Goal: Transaction & Acquisition: Book appointment/travel/reservation

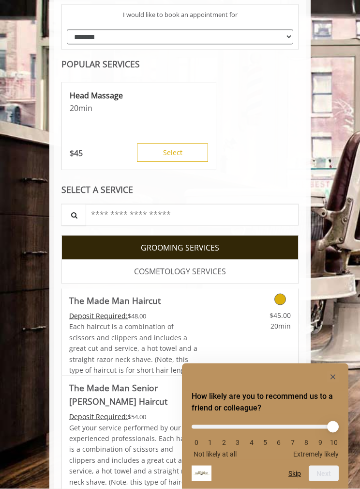
click at [291, 330] on div "$45.00 20min" at bounding box center [268, 332] width 59 height 87
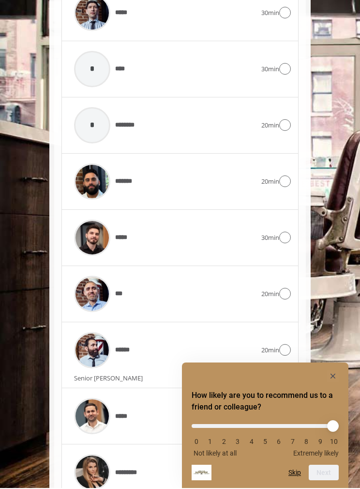
scroll to position [914, 0]
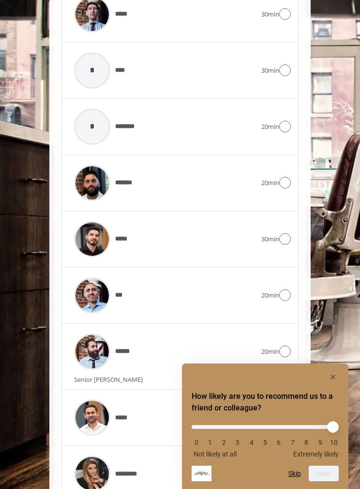
click at [331, 379] on icon "Hide survey" at bounding box center [333, 377] width 5 height 5
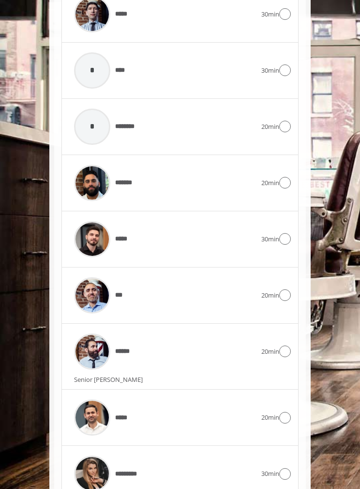
click at [282, 289] on icon at bounding box center [286, 295] width 12 height 12
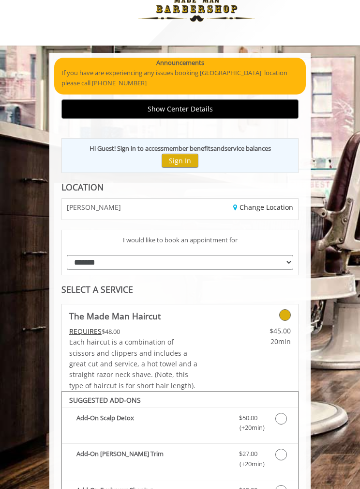
scroll to position [0, 0]
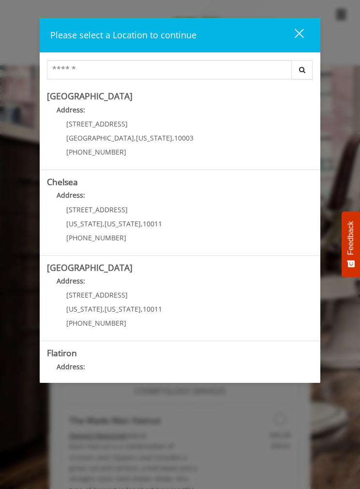
click at [299, 34] on div "close dialog" at bounding box center [299, 33] width 9 height 9
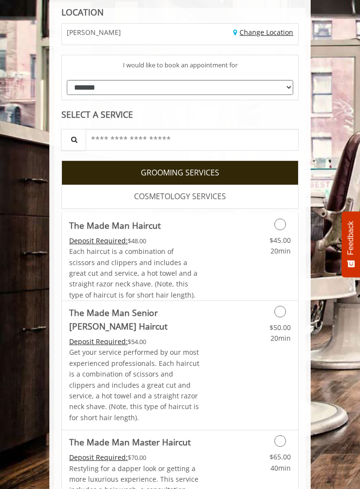
scroll to position [208, 0]
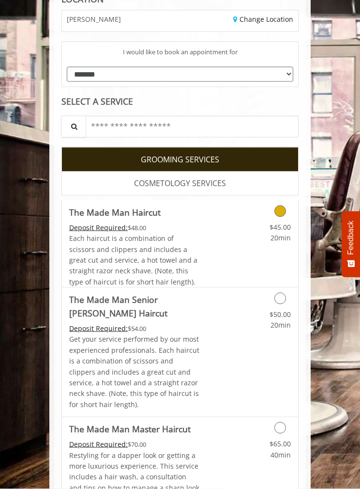
click at [282, 237] on span "20min" at bounding box center [281, 237] width 20 height 9
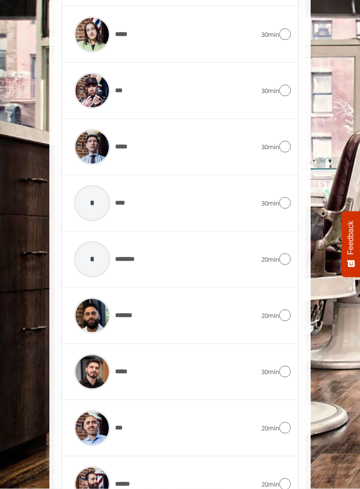
scroll to position [783, 0]
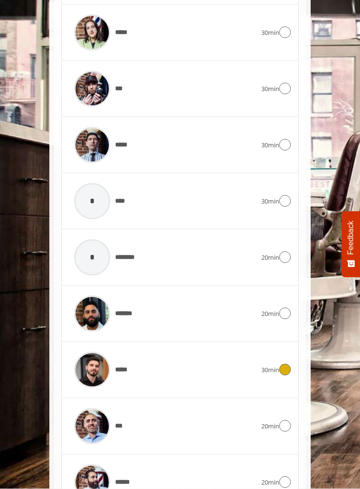
click at [254, 356] on div "*****" at bounding box center [165, 370] width 192 height 46
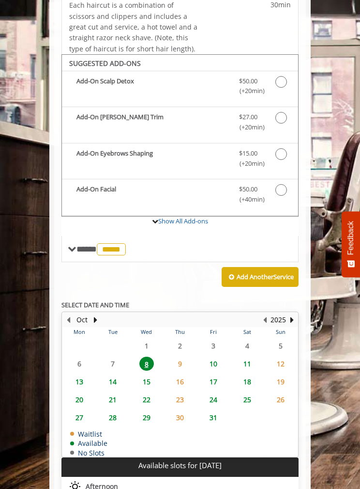
scroll to position [407, 0]
